Goal: Share content: Share content

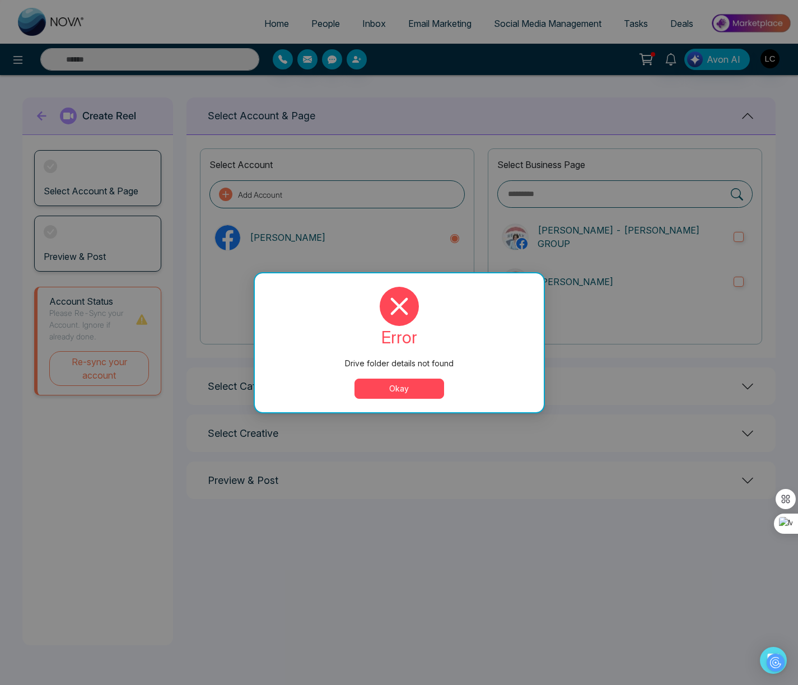
click at [419, 388] on button "Okay" at bounding box center [400, 389] width 90 height 20
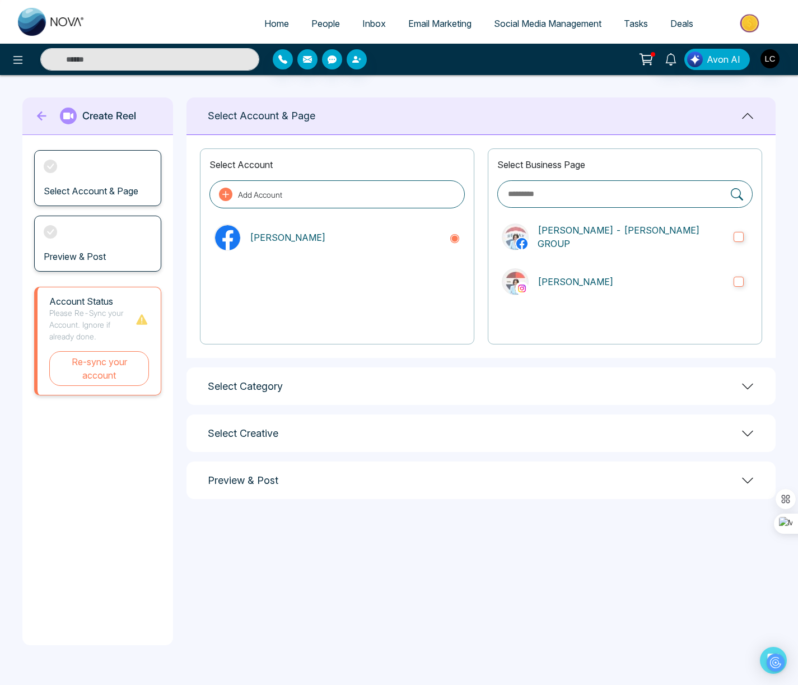
click at [50, 242] on div "Preview & Post" at bounding box center [97, 244] width 127 height 56
click at [552, 242] on p "[PERSON_NAME] - [PERSON_NAME] GROUP" at bounding box center [631, 237] width 187 height 27
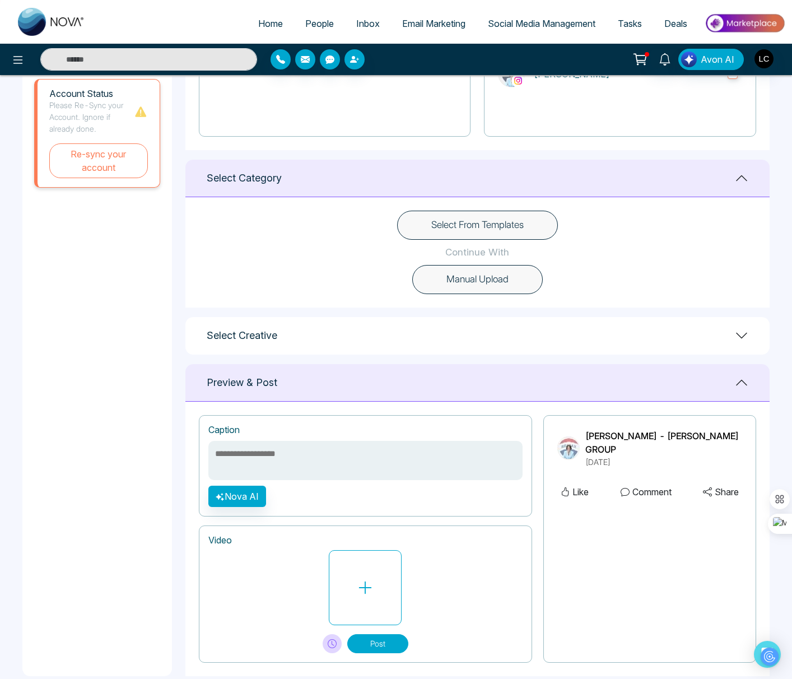
scroll to position [226, 0]
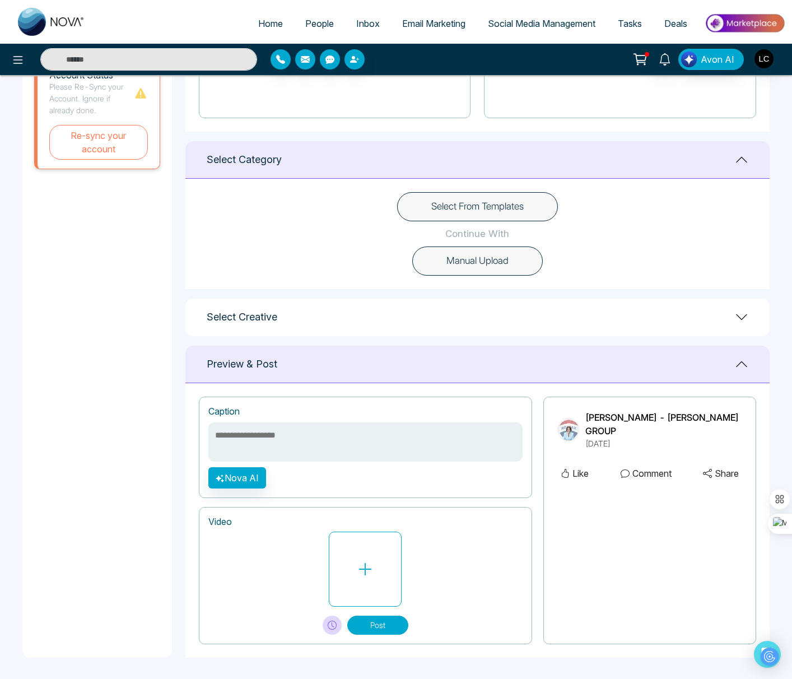
click at [461, 207] on button "Select From Templates" at bounding box center [477, 206] width 161 height 29
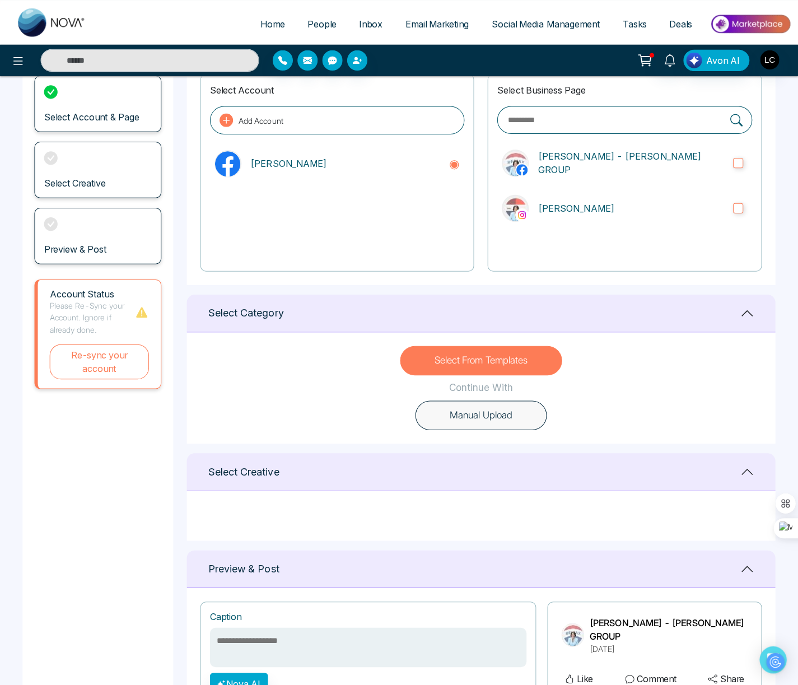
scroll to position [0, 0]
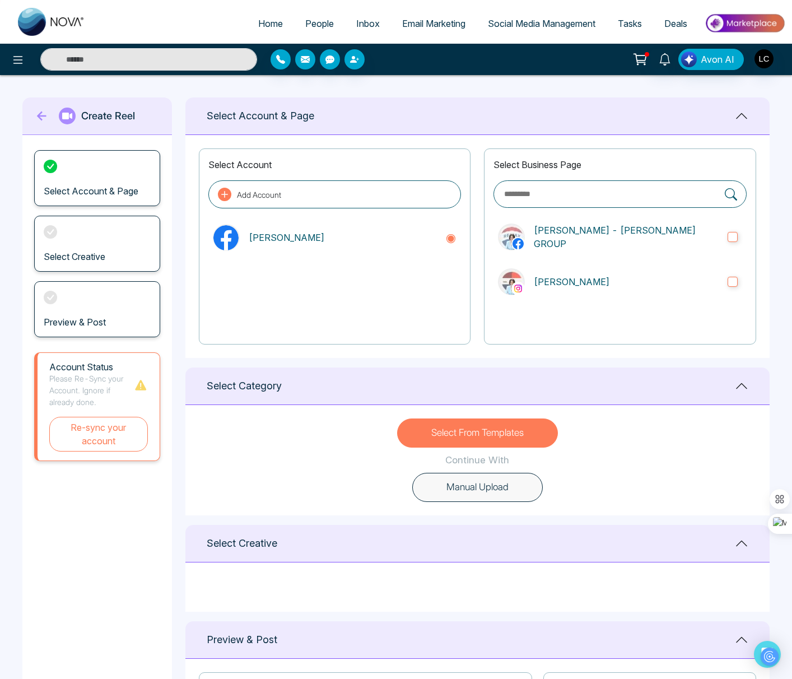
click at [75, 247] on div "Select Creative" at bounding box center [97, 244] width 126 height 56
click at [39, 115] on icon at bounding box center [42, 116] width 10 height 10
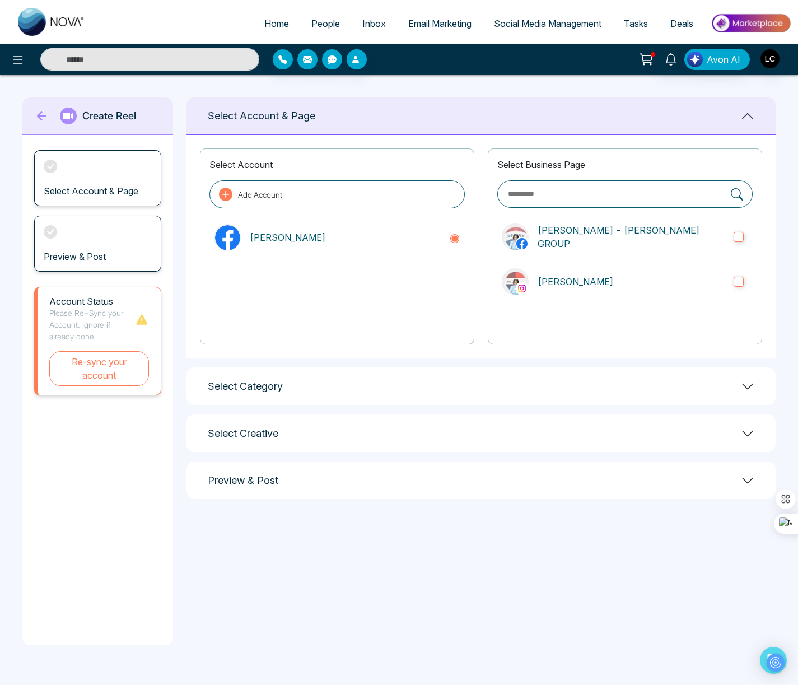
drag, startPoint x: 347, startPoint y: 365, endPoint x: 450, endPoint y: 365, distance: 103.6
